Goal: Obtain resource: Download file/media

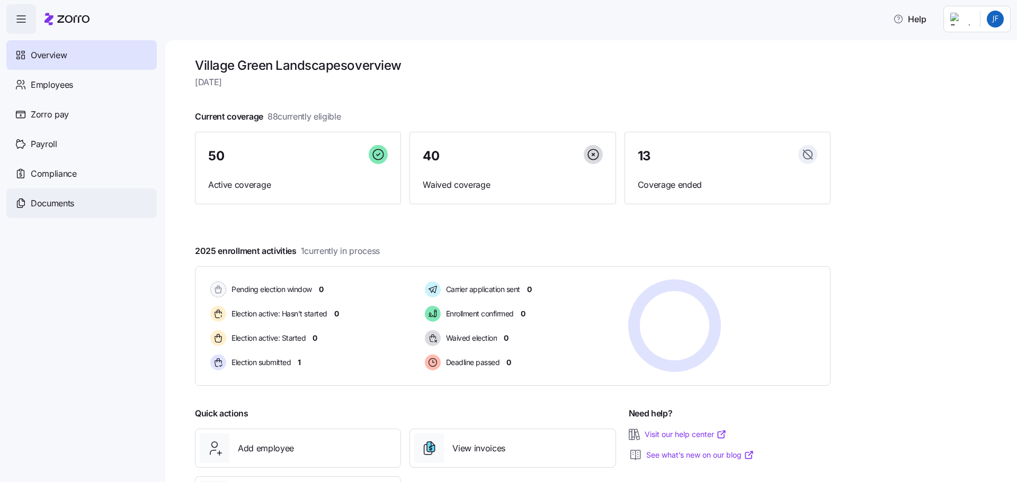
click at [45, 204] on span "Documents" at bounding box center [52, 203] width 43 height 13
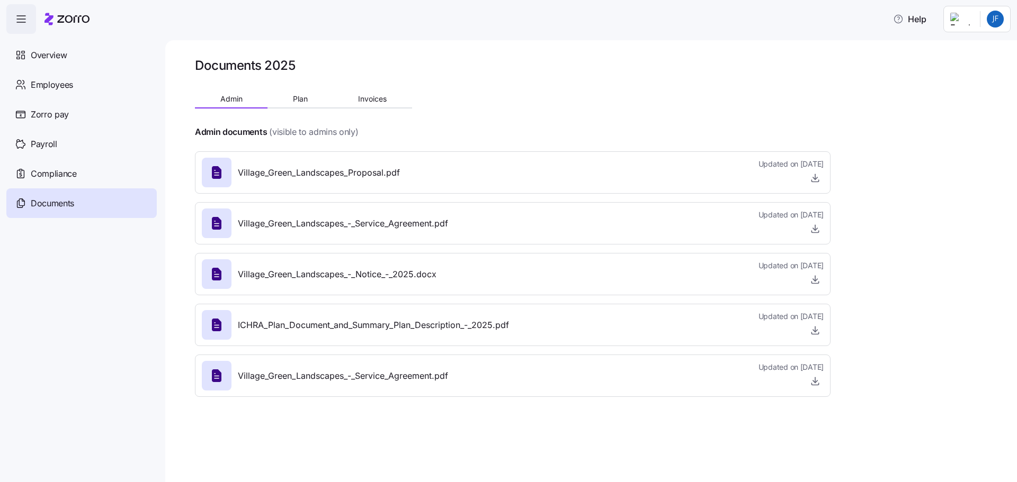
click at [358, 173] on span "Village_Green_Landscapes_Proposal.pdf" at bounding box center [319, 172] width 162 height 13
click at [218, 174] on icon at bounding box center [217, 172] width 10 height 13
click at [817, 179] on icon "button" at bounding box center [815, 178] width 11 height 11
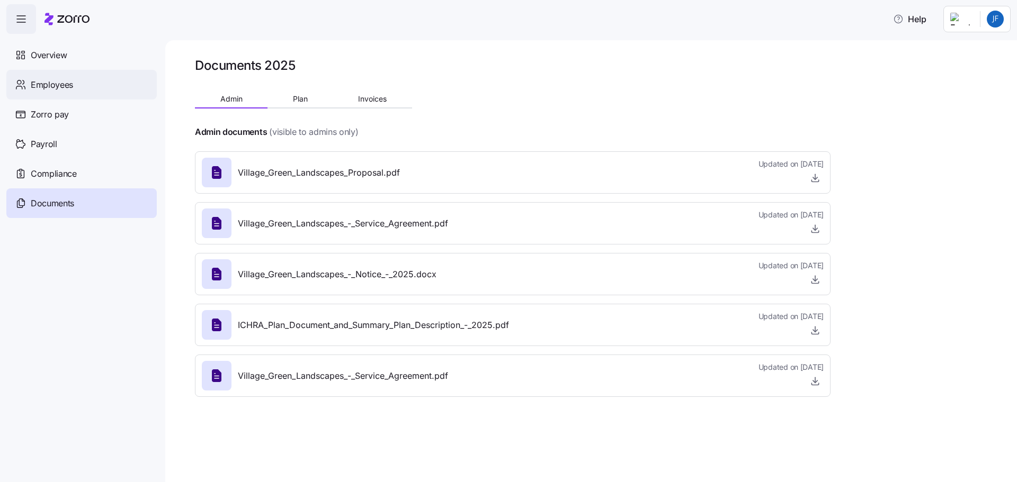
click at [37, 87] on span "Employees" at bounding box center [52, 84] width 42 height 13
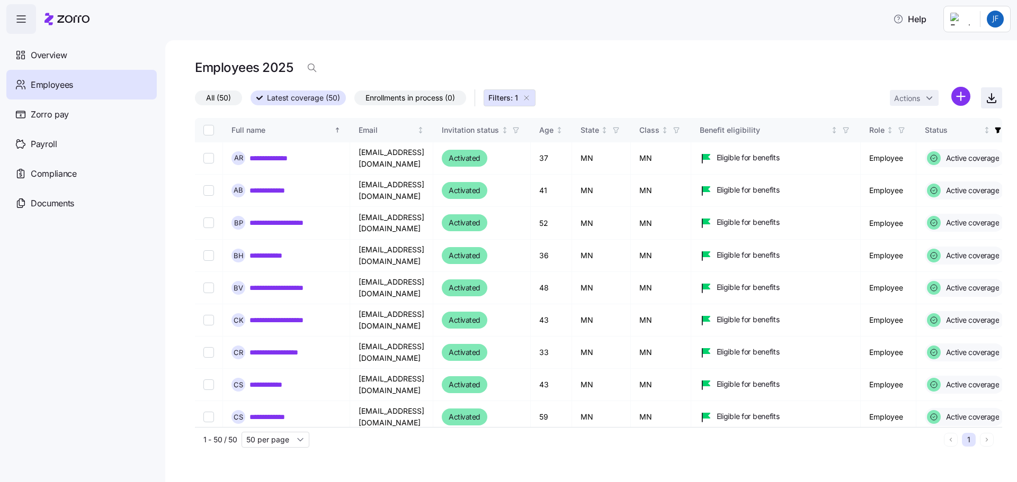
click at [990, 98] on icon "button" at bounding box center [991, 98] width 13 height 13
click at [446, 34] on main "**********" at bounding box center [508, 238] width 1017 height 476
